Goal: Check status: Check status

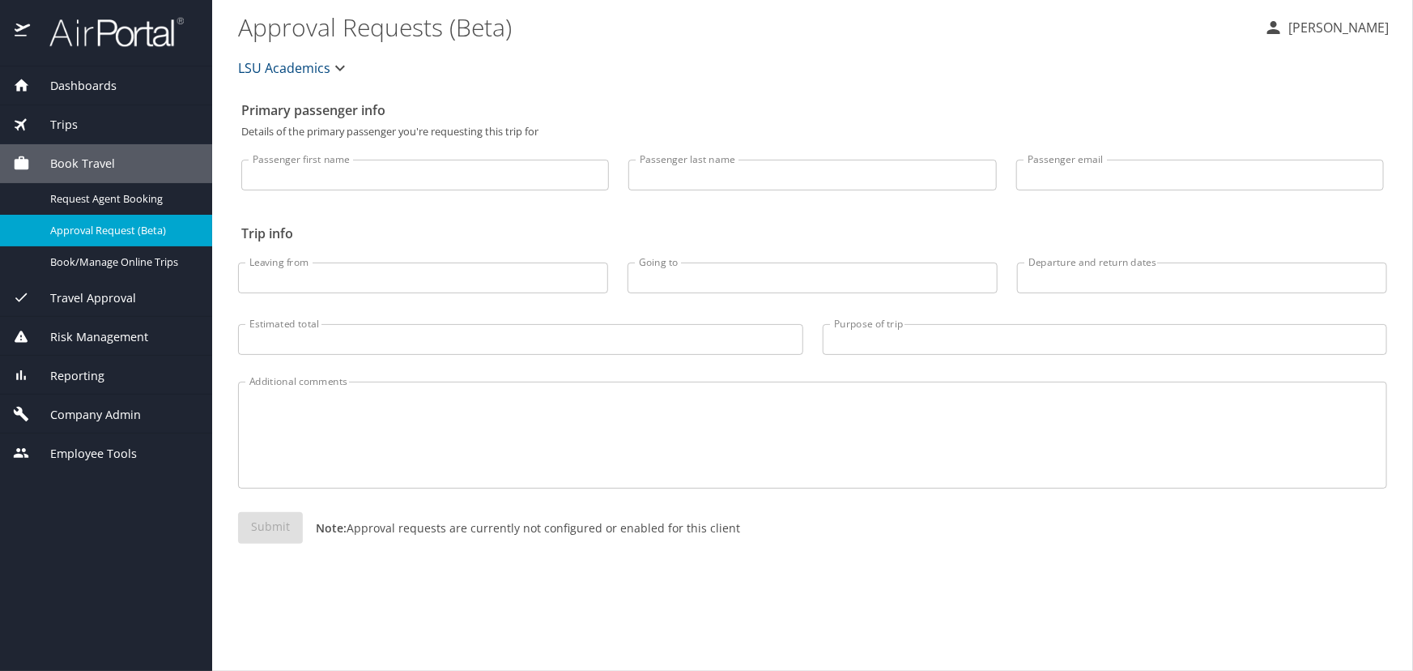
click at [87, 122] on div "Trips" at bounding box center [106, 125] width 186 height 18
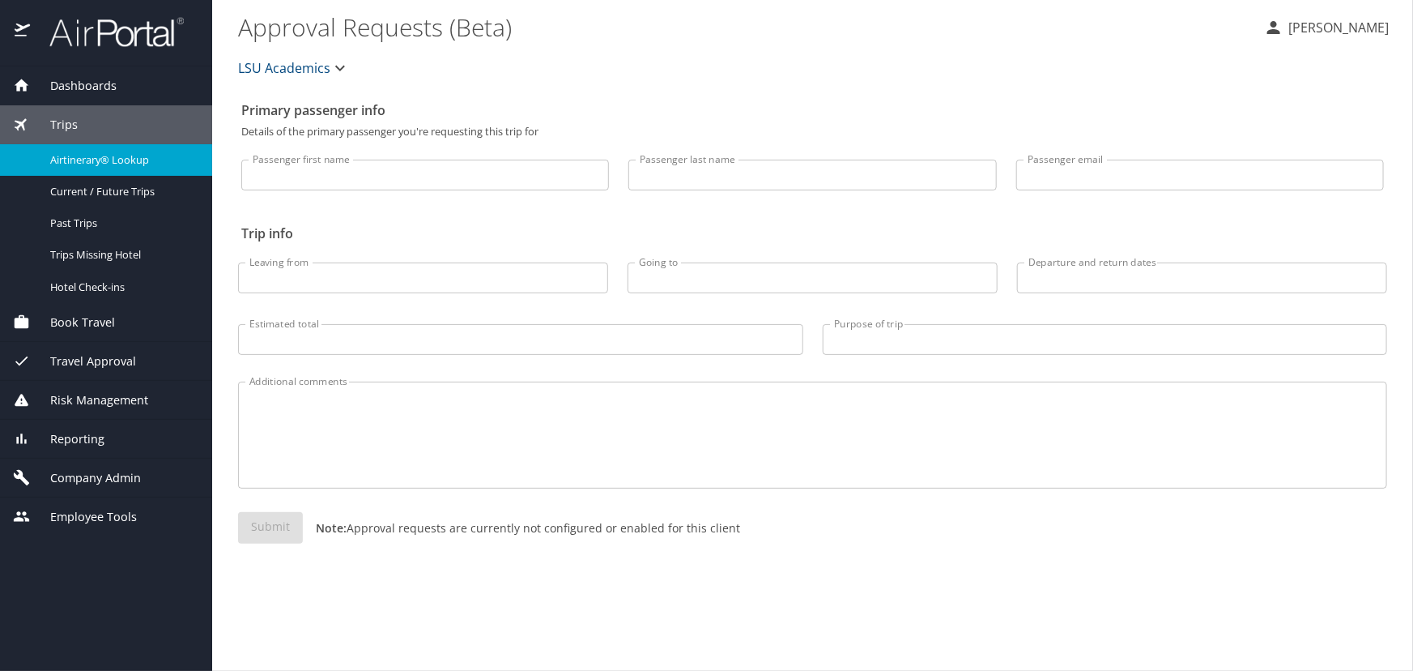
click at [104, 152] on span "Airtinerary® Lookup" at bounding box center [121, 159] width 143 height 15
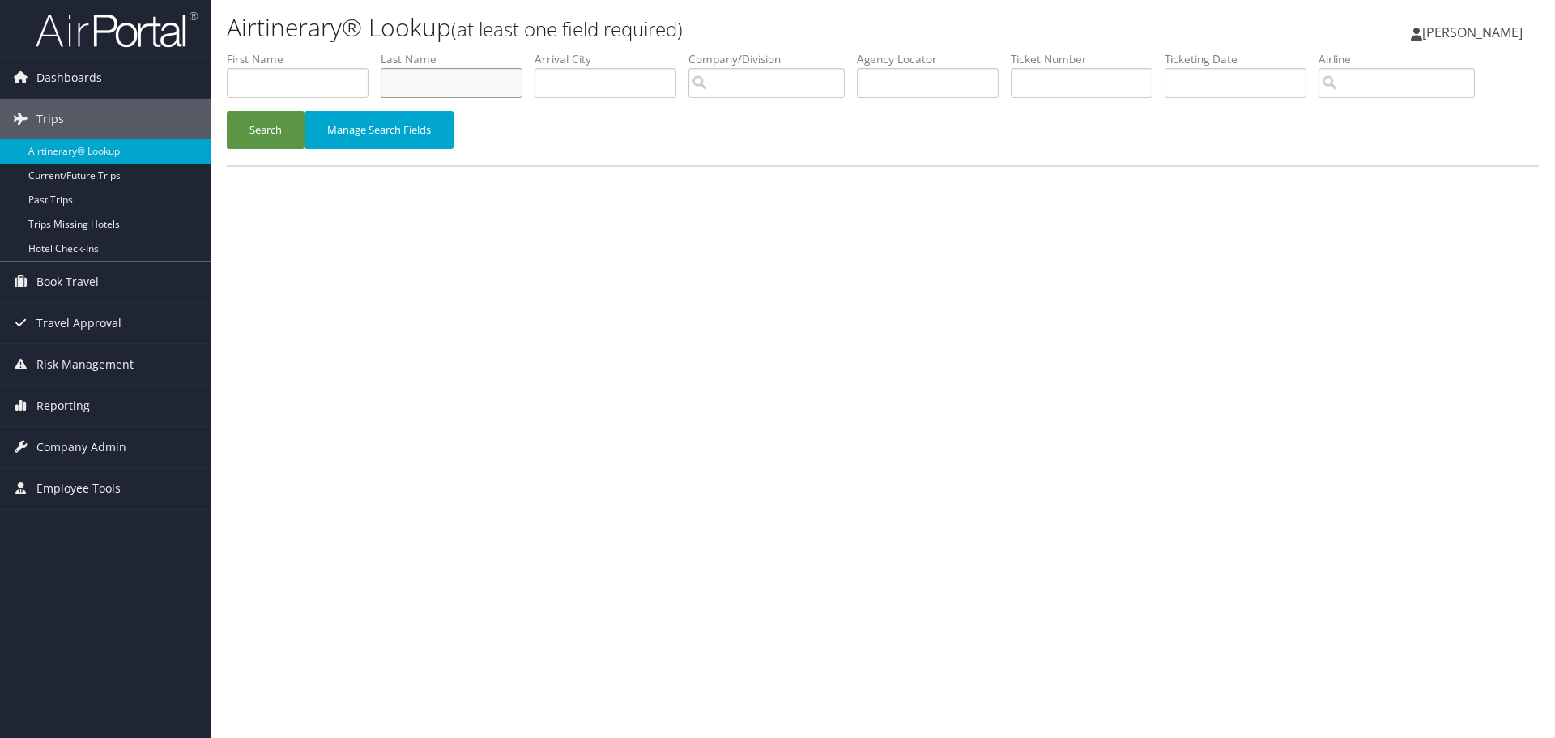
click at [439, 70] on input "text" at bounding box center [452, 83] width 142 height 30
type input "[PERSON_NAME]"
click at [227, 111] on button "Search" at bounding box center [266, 130] width 78 height 38
click at [425, 84] on input "text" at bounding box center [452, 83] width 142 height 30
type input "[PERSON_NAME]"
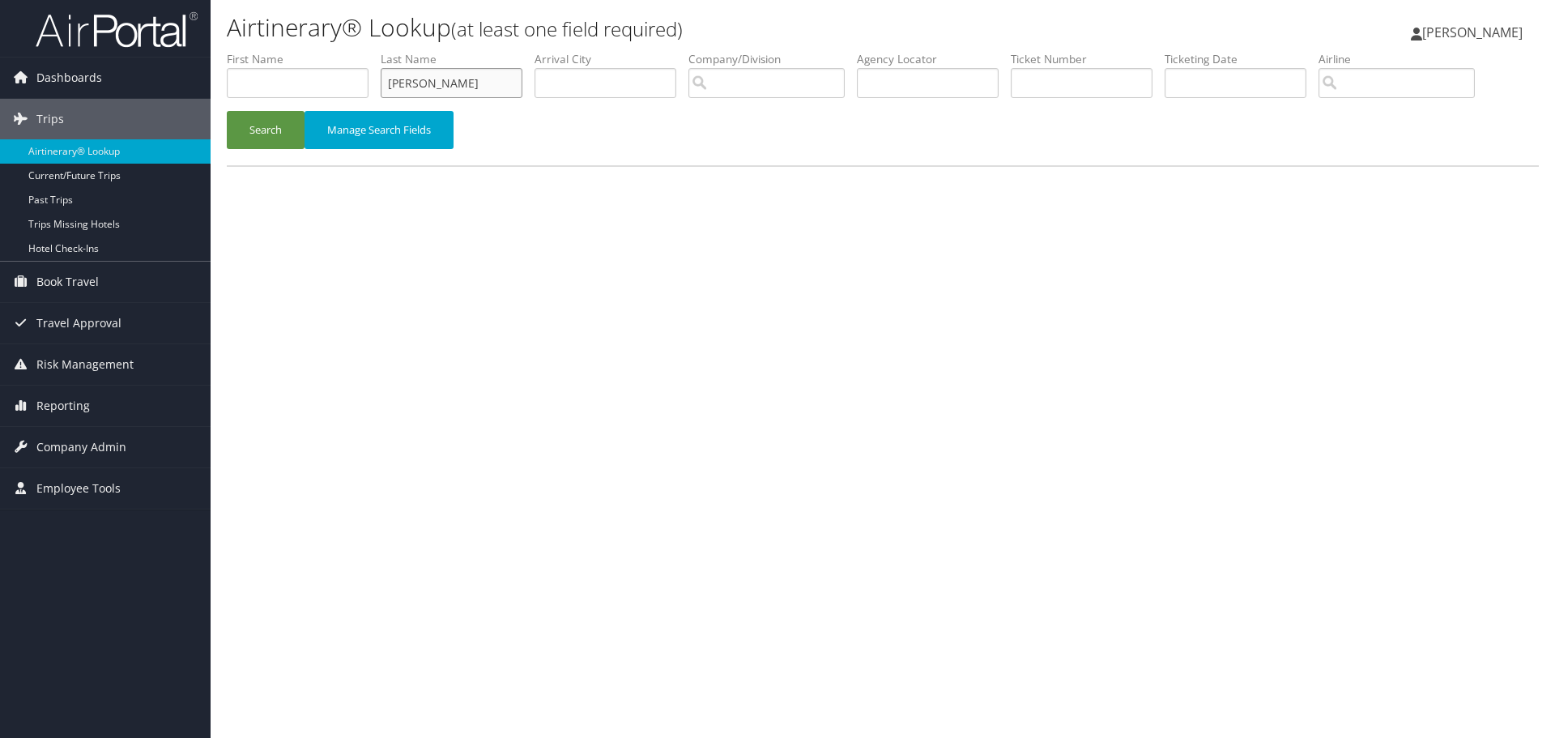
click at [227, 111] on button "Search" at bounding box center [266, 130] width 78 height 38
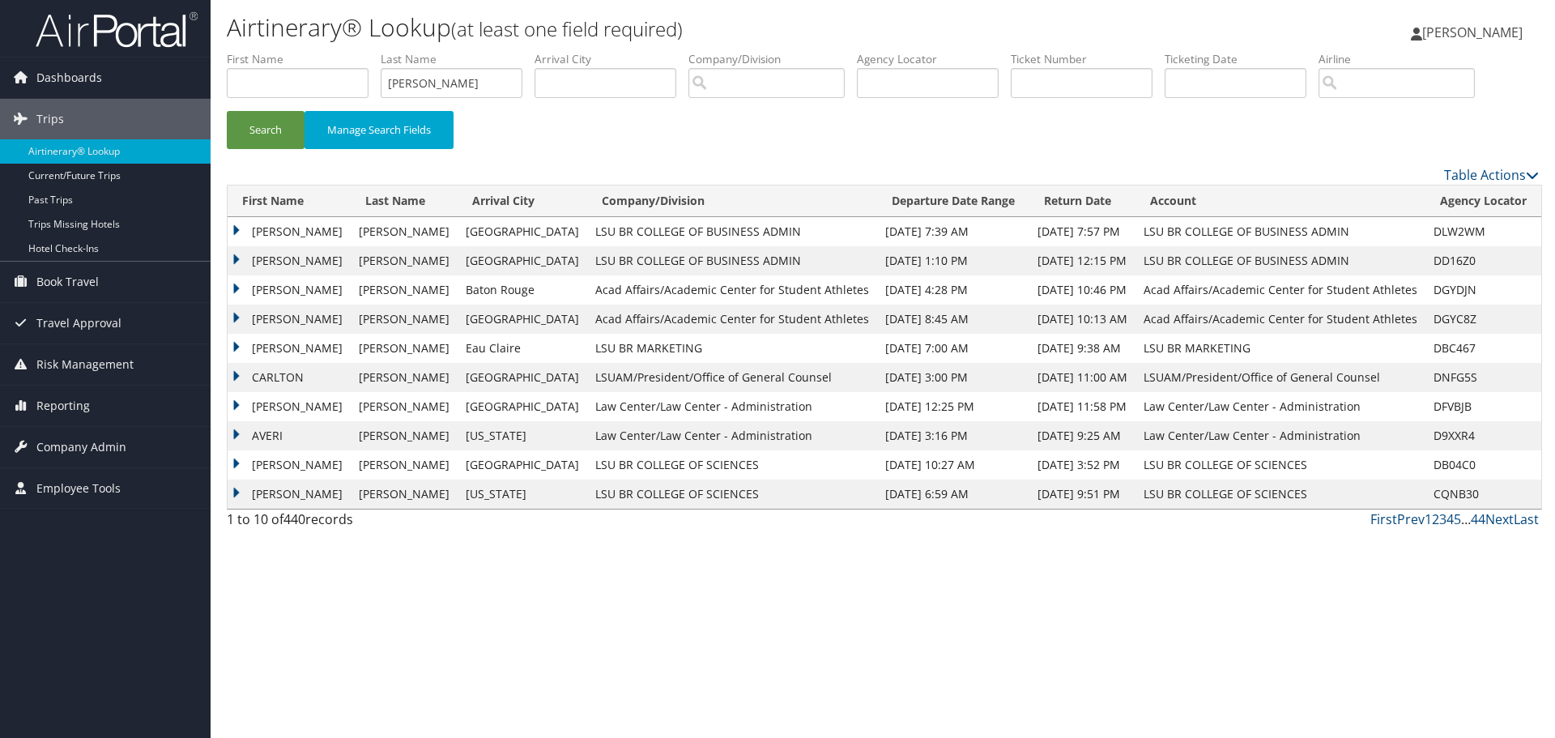
click at [248, 468] on td "[PERSON_NAME]" at bounding box center [289, 464] width 123 height 29
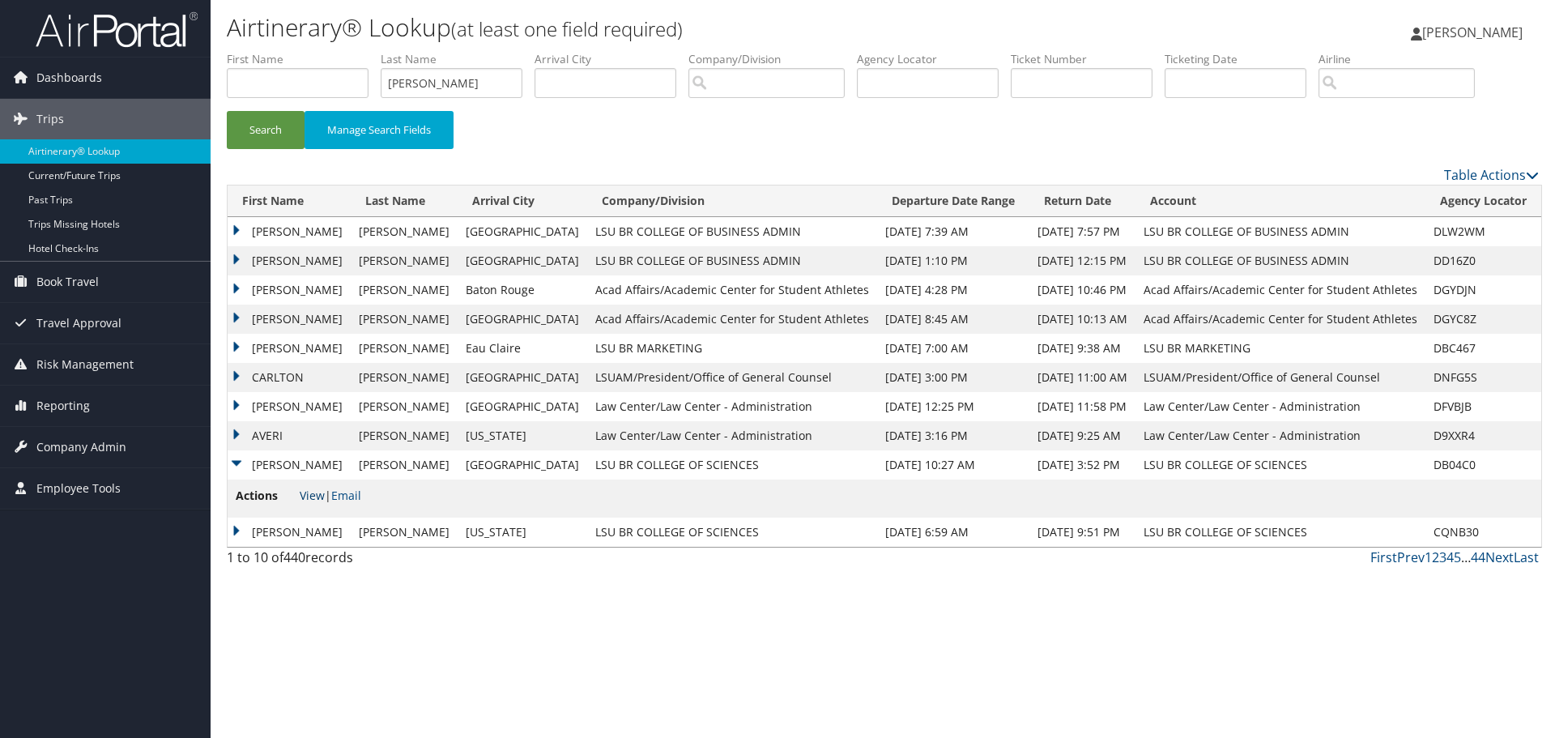
click at [305, 493] on link "View" at bounding box center [312, 495] width 25 height 15
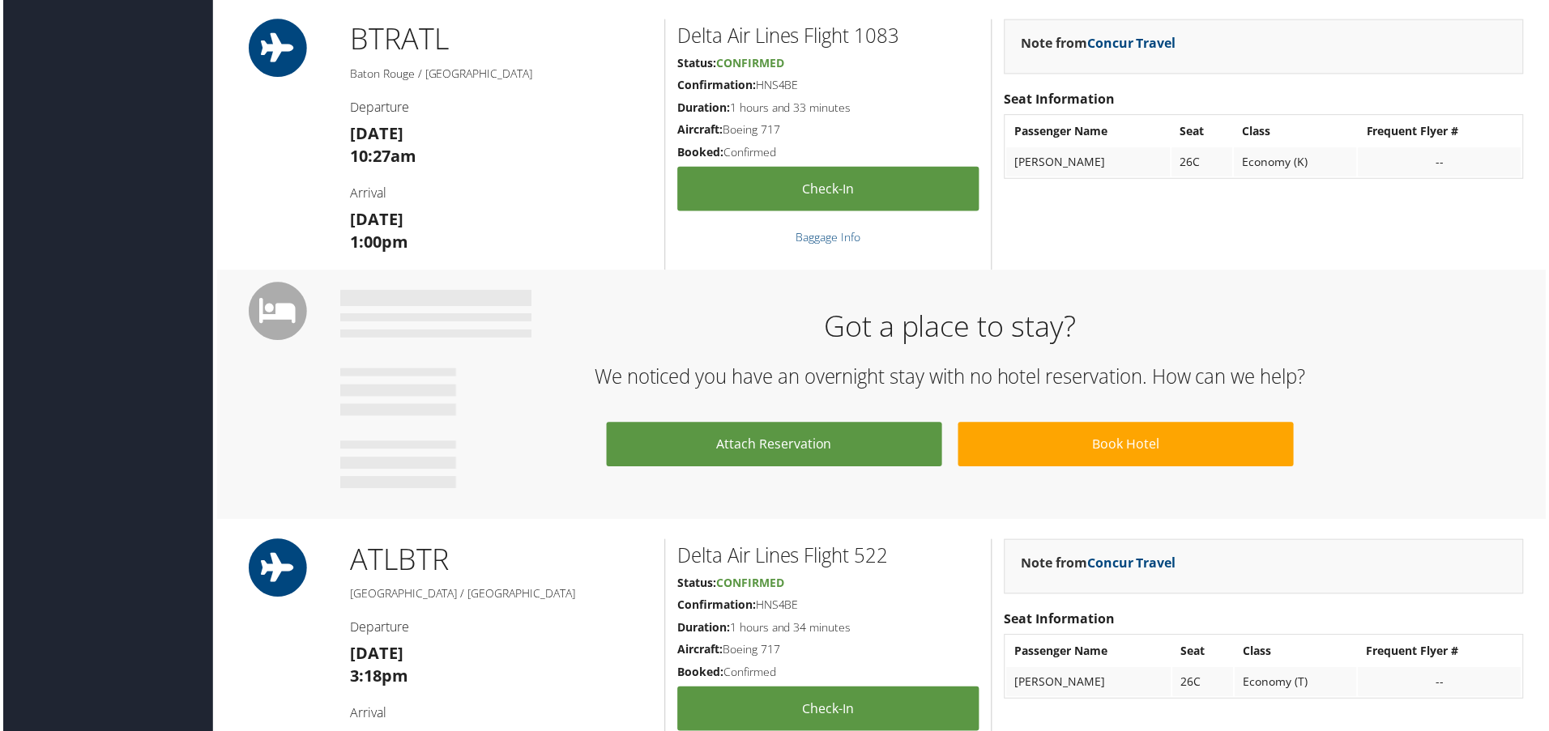
scroll to position [567, 0]
